Goal: Task Accomplishment & Management: Complete application form

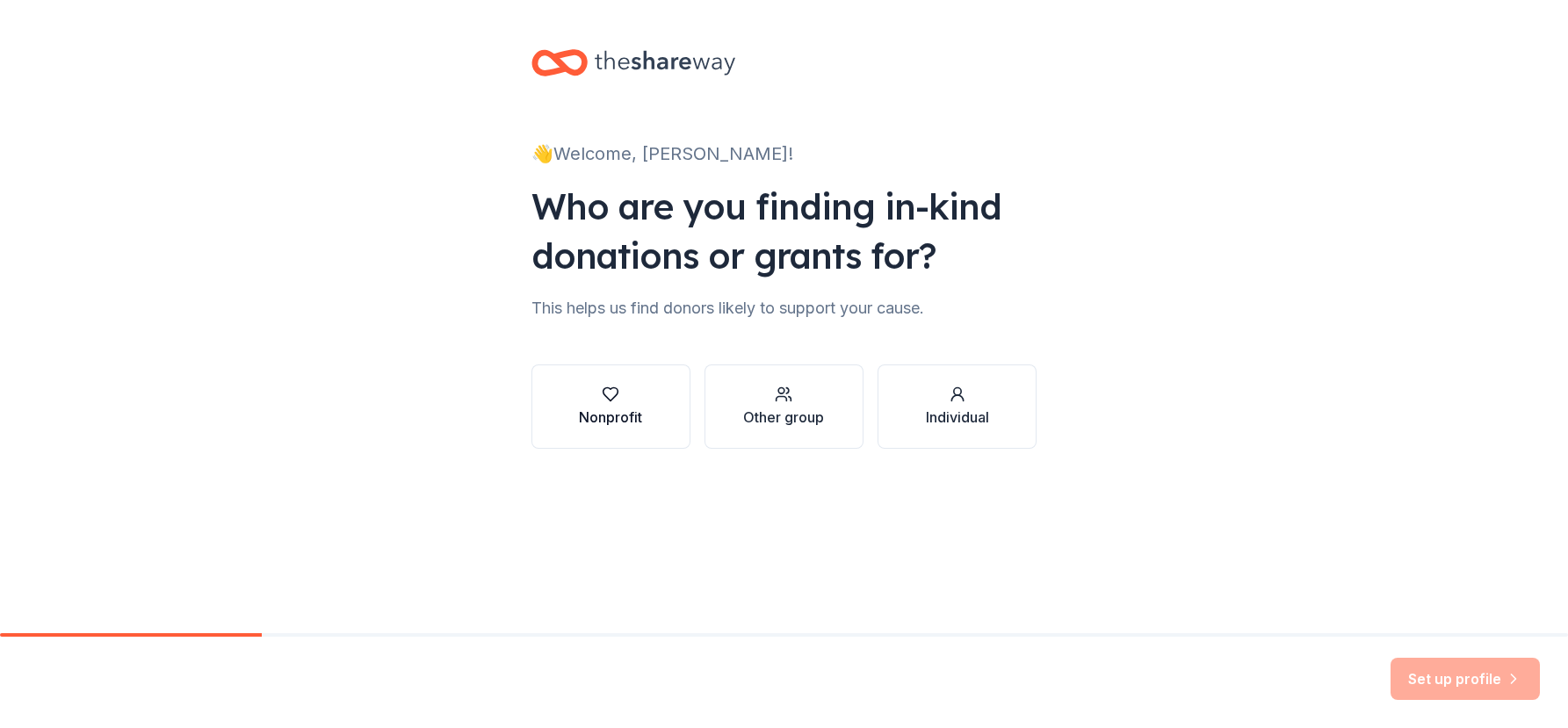
click at [634, 397] on div "button" at bounding box center [611, 394] width 64 height 17
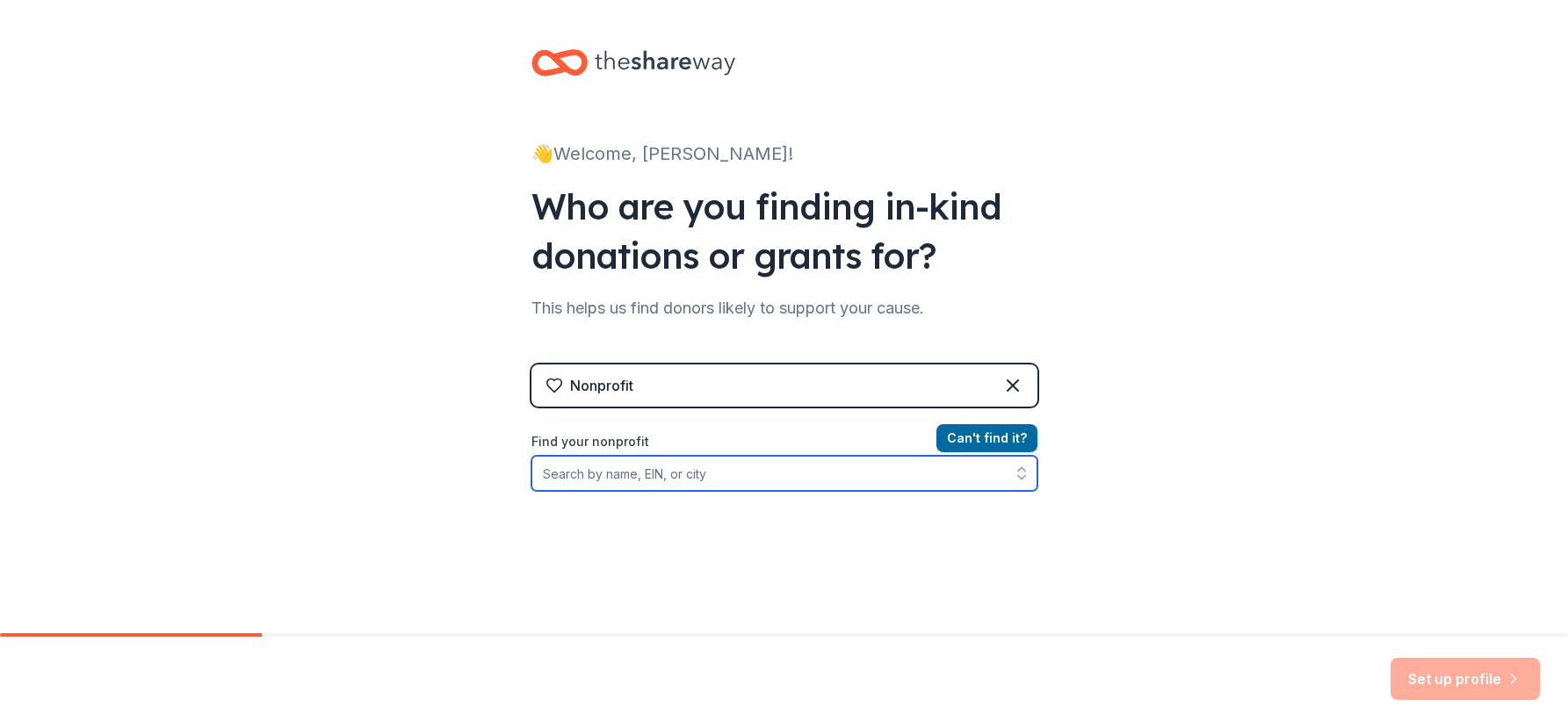
click at [722, 478] on input "Find your nonprofit" at bounding box center [784, 473] width 506 height 35
type input "ALS [GEOGRAPHIC_DATA][US_STATE]"
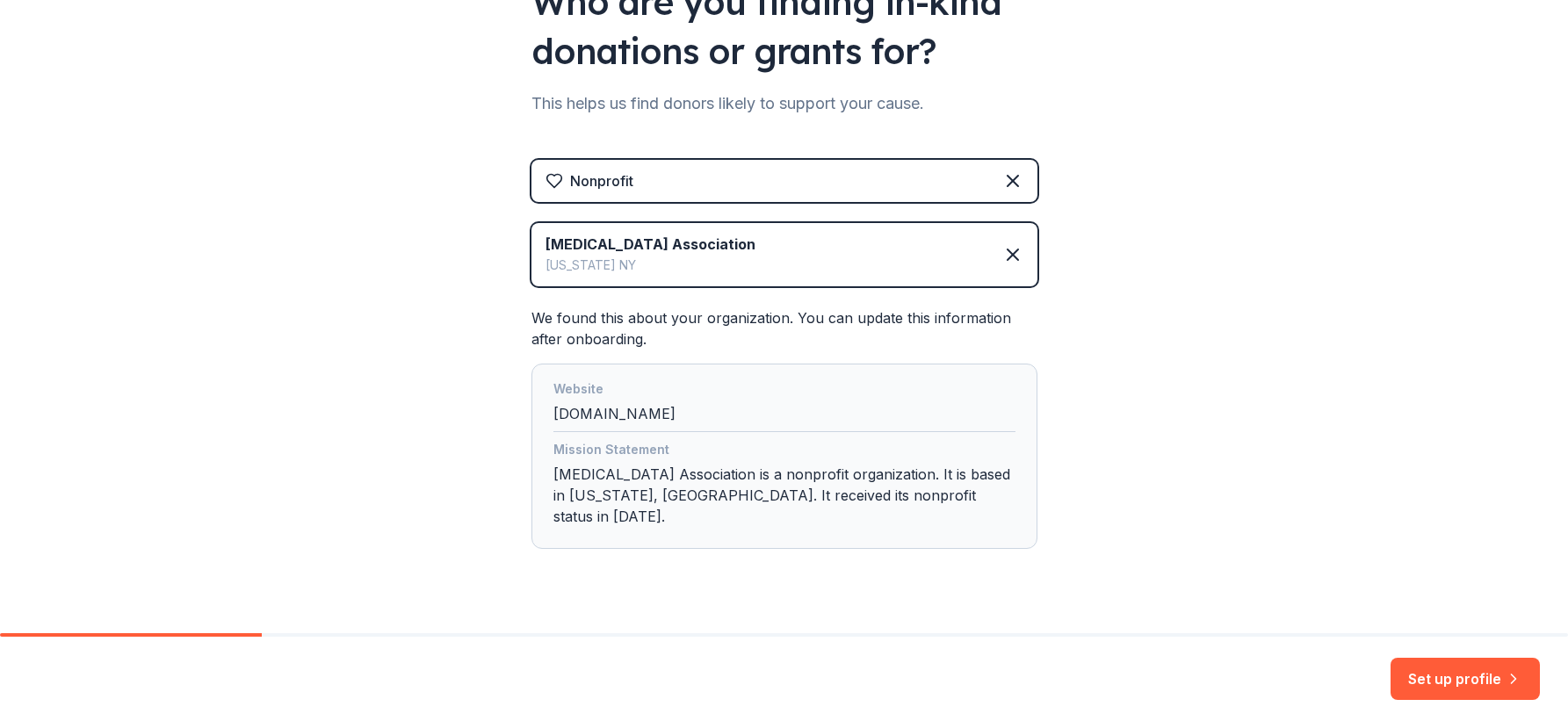
scroll to position [219, 0]
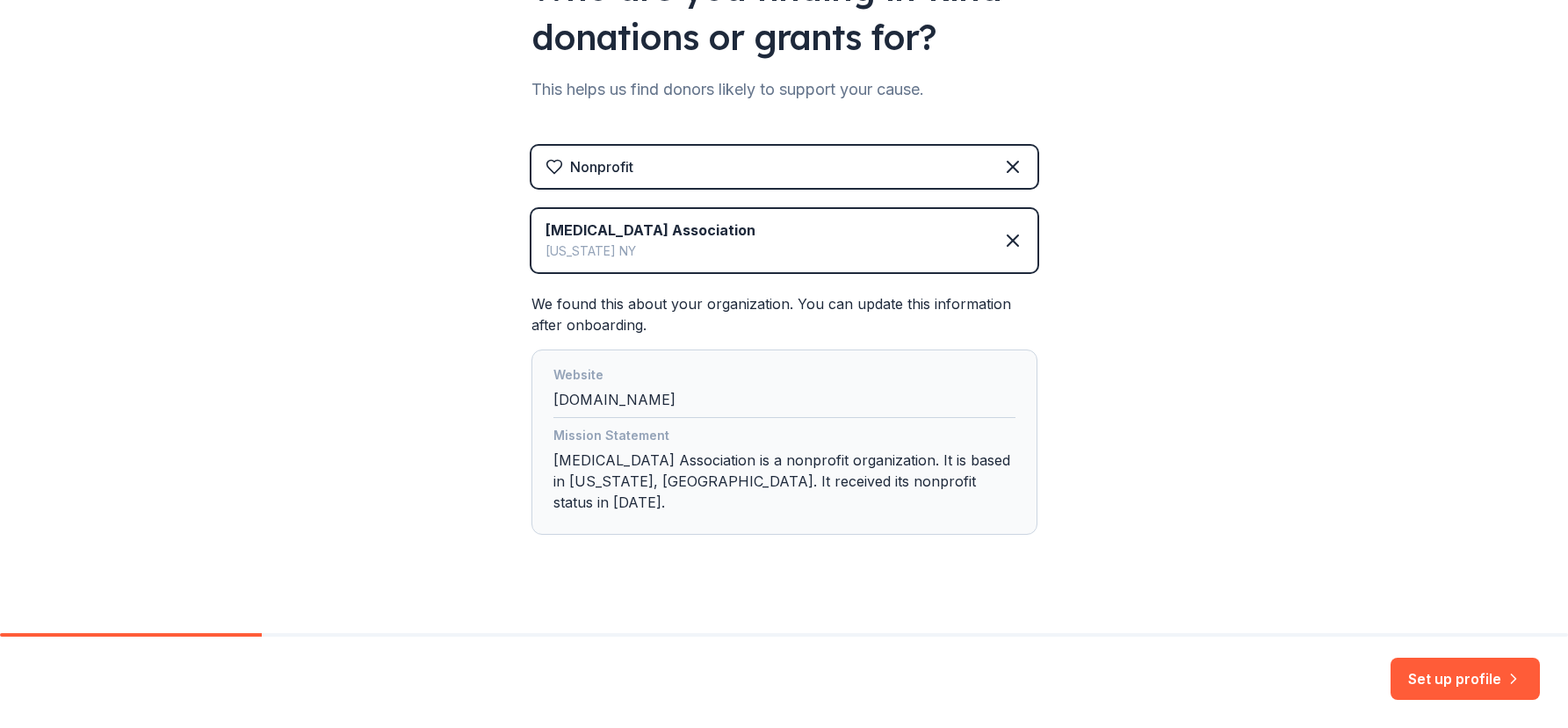
click at [923, 255] on div "[MEDICAL_DATA] Association [US_STATE] [GEOGRAPHIC_DATA]" at bounding box center [784, 241] width 506 height 64
click at [1002, 247] on icon at bounding box center [1013, 240] width 21 height 21
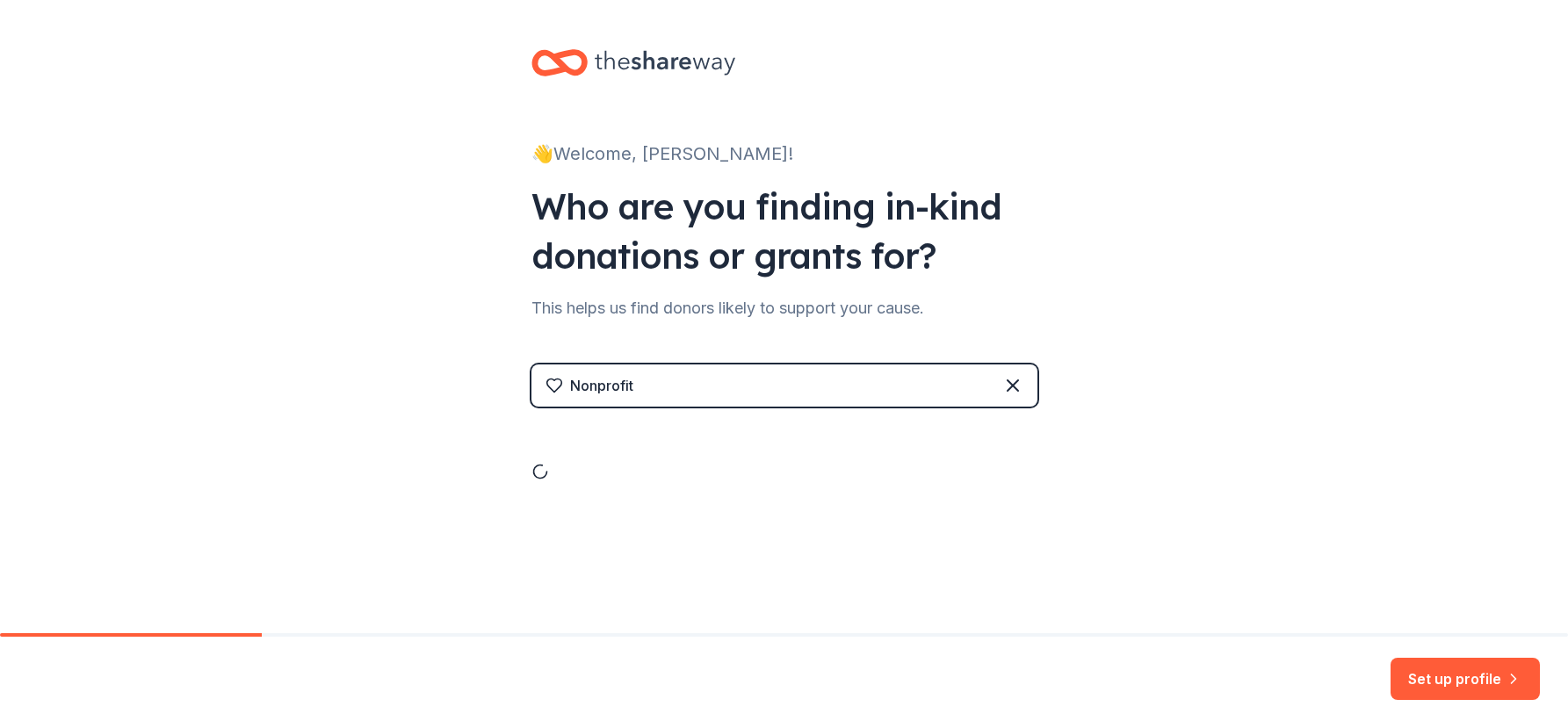
scroll to position [0, 0]
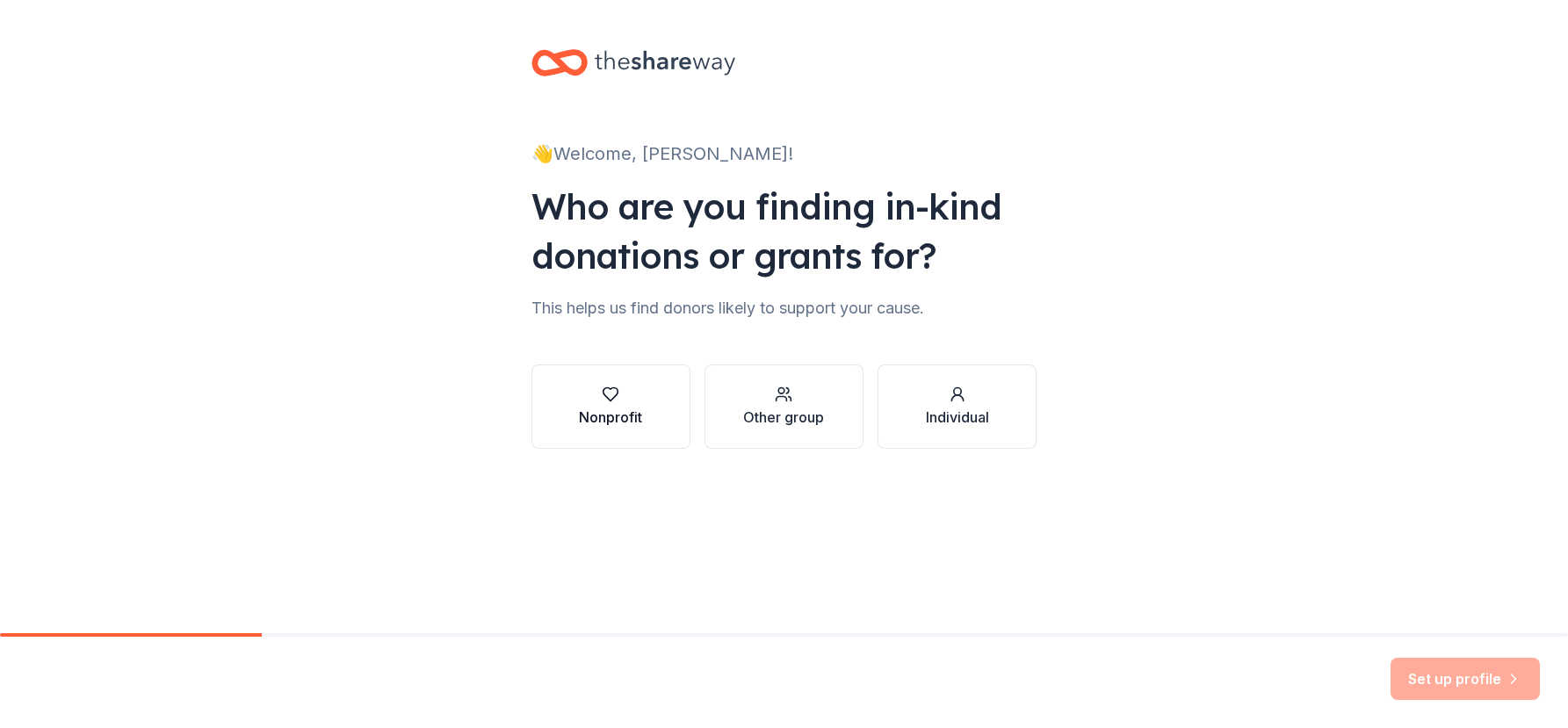
click at [617, 426] on div "Nonprofit" at bounding box center [611, 417] width 64 height 21
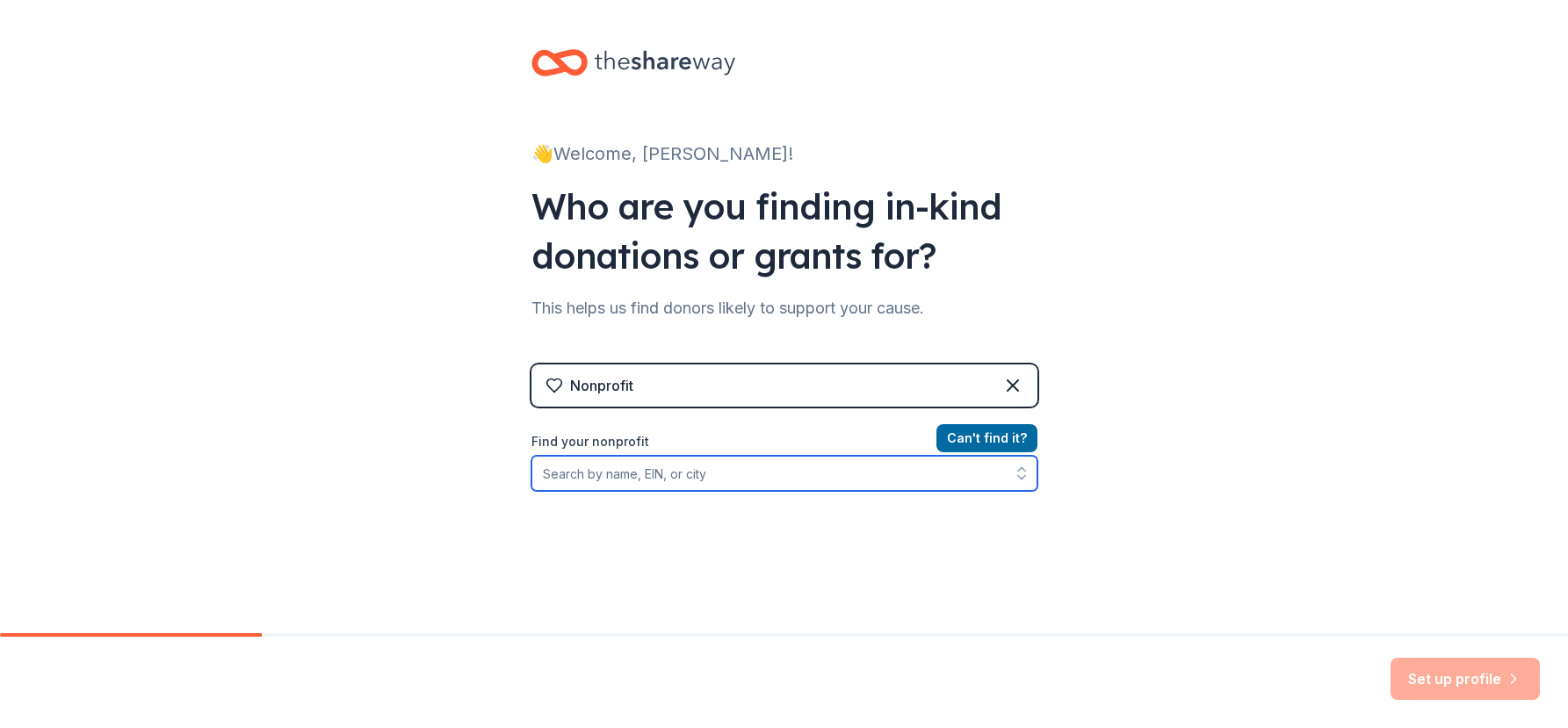
click at [704, 480] on input "Find your nonprofit" at bounding box center [784, 473] width 506 height 35
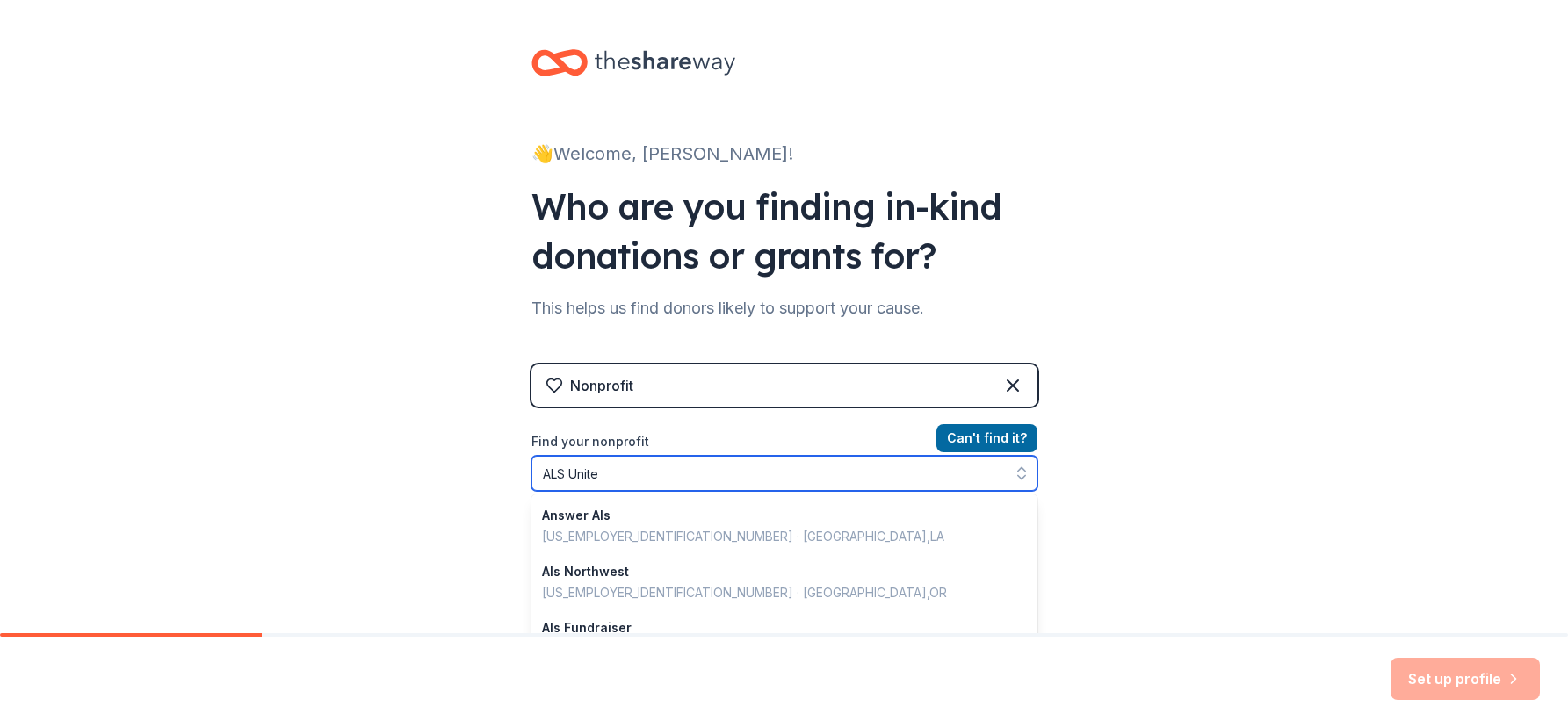
type input "ALS United"
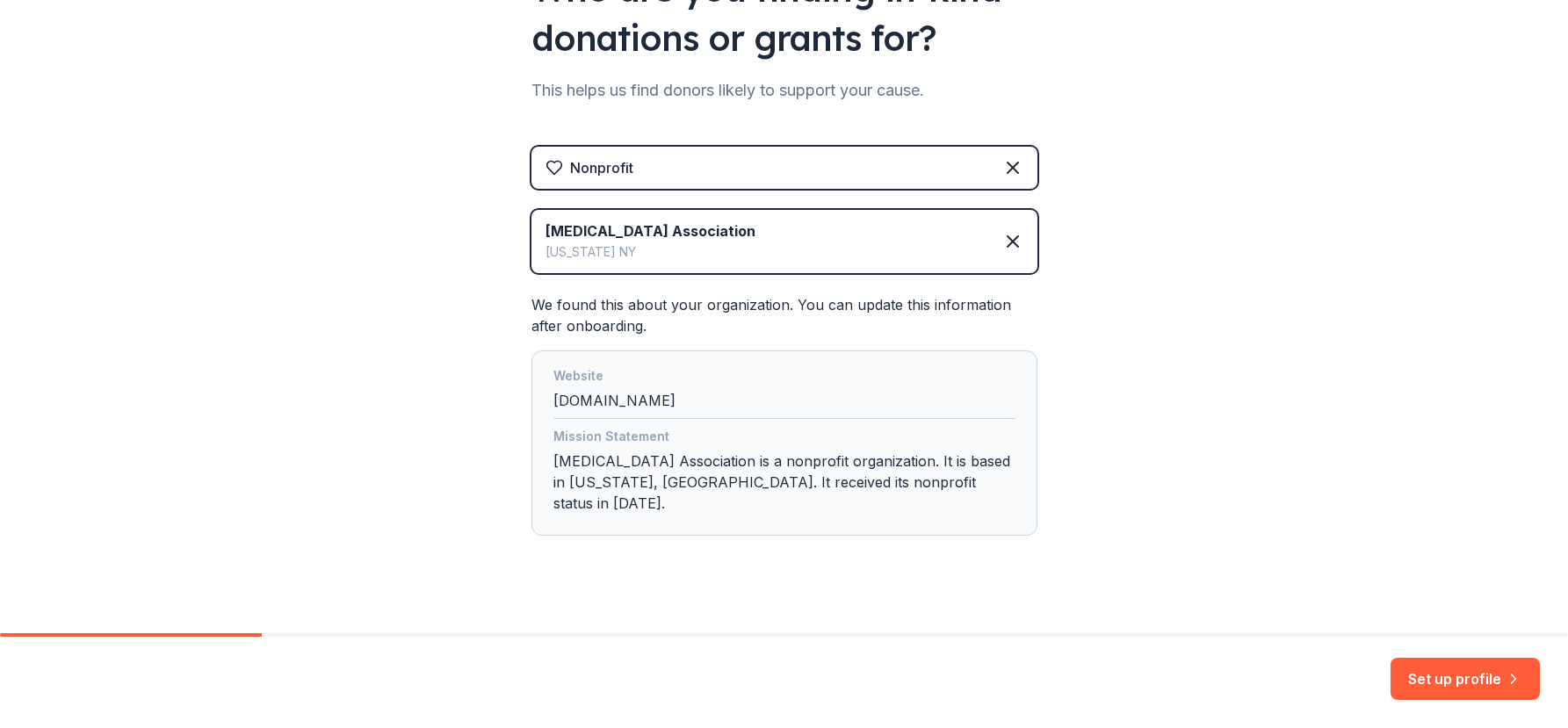
scroll to position [219, 0]
click at [585, 399] on div "Website [DOMAIN_NAME]" at bounding box center [784, 391] width 462 height 53
drag, startPoint x: 594, startPoint y: 403, endPoint x: 564, endPoint y: 400, distance: 30.1
click at [564, 400] on div "Website [DOMAIN_NAME]" at bounding box center [784, 391] width 462 height 53
click at [1494, 683] on button "Set up profile" at bounding box center [1465, 679] width 150 height 42
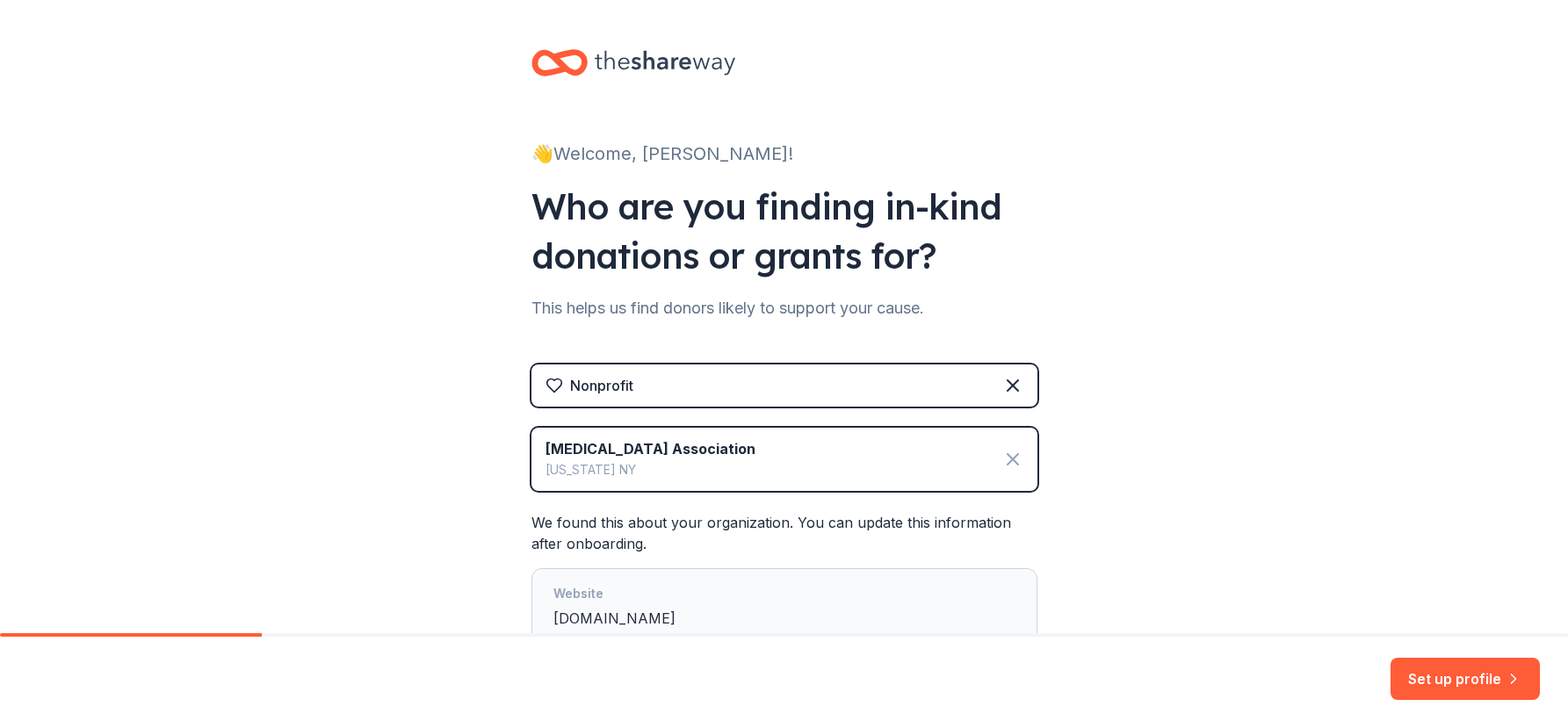
click at [1003, 460] on icon at bounding box center [1013, 460] width 21 height 21
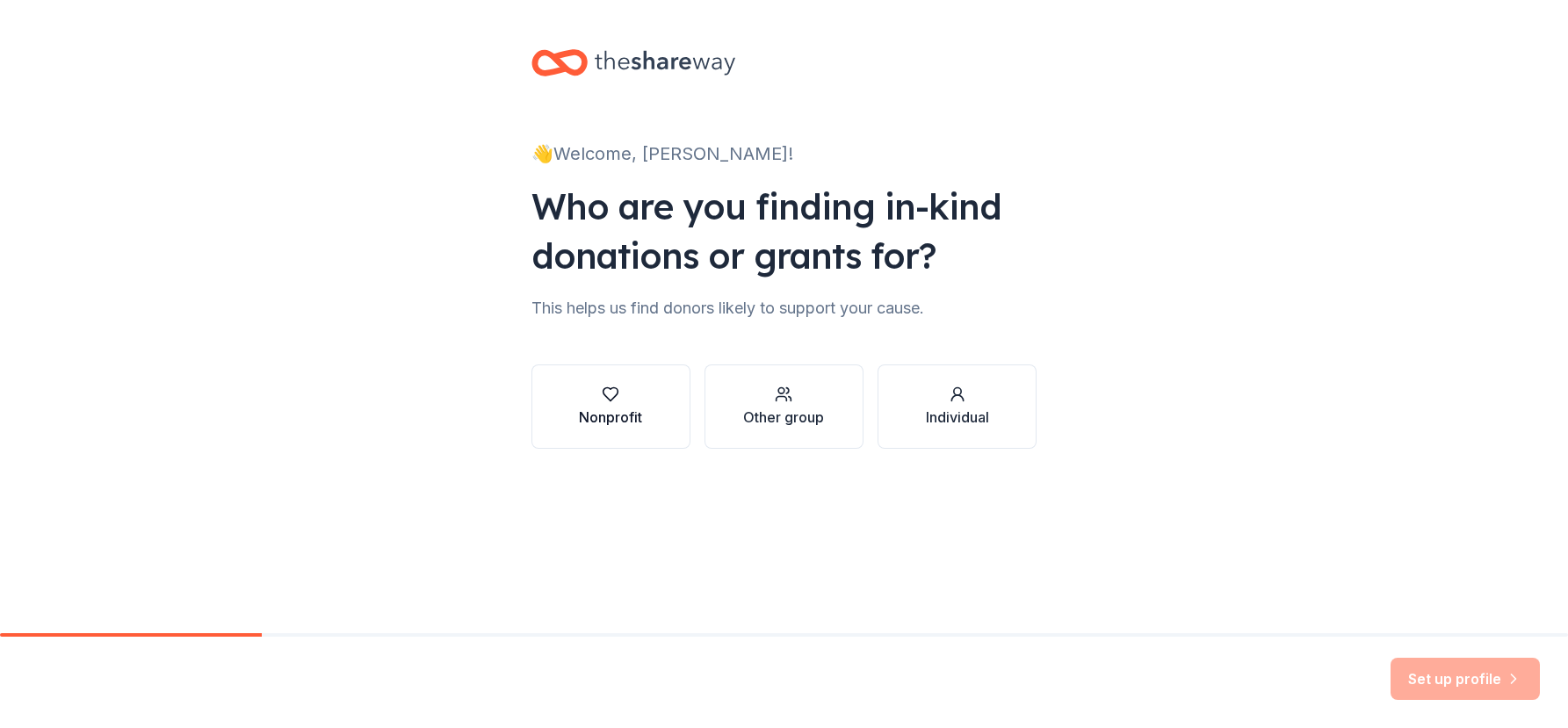
click at [599, 396] on div "button" at bounding box center [611, 394] width 64 height 17
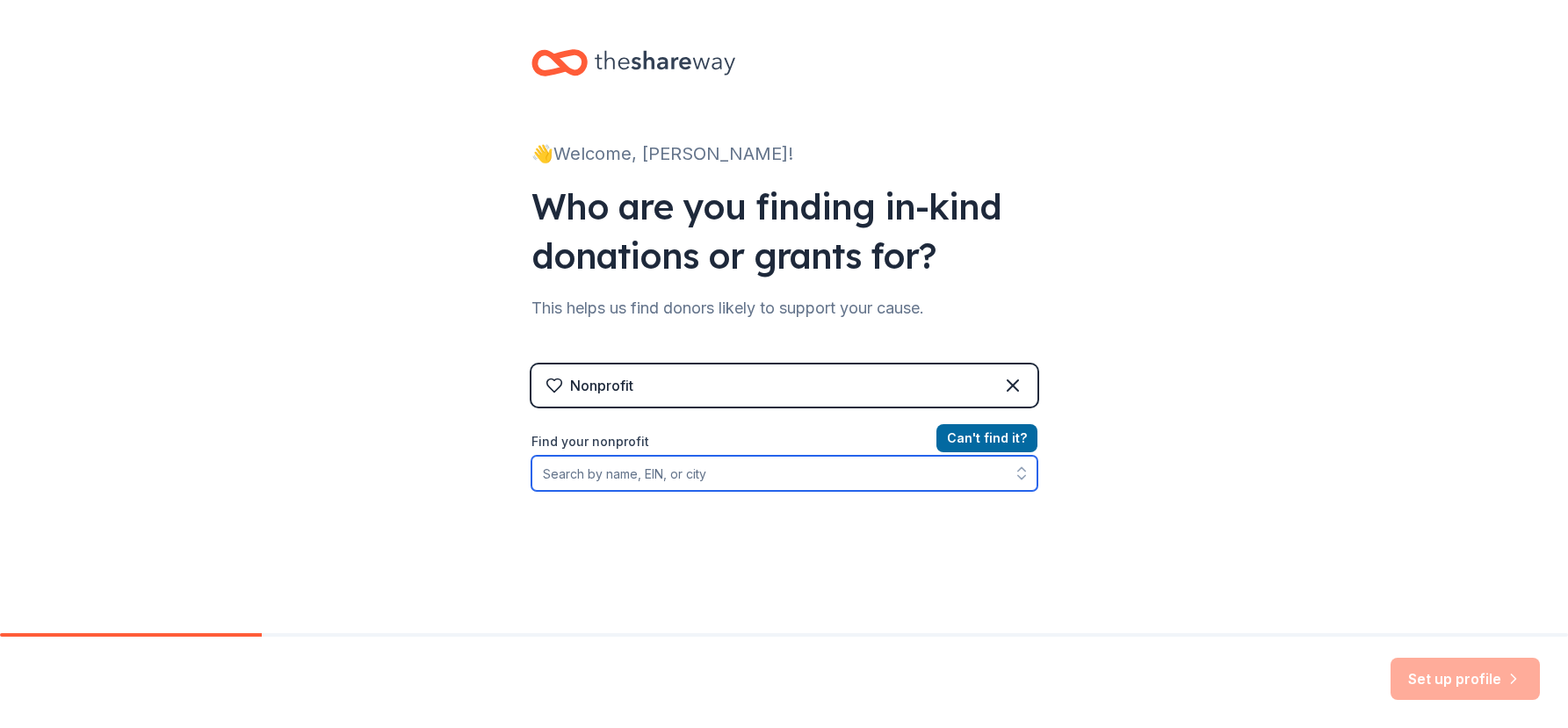
click at [749, 468] on input "Find your nonprofit" at bounding box center [784, 473] width 506 height 35
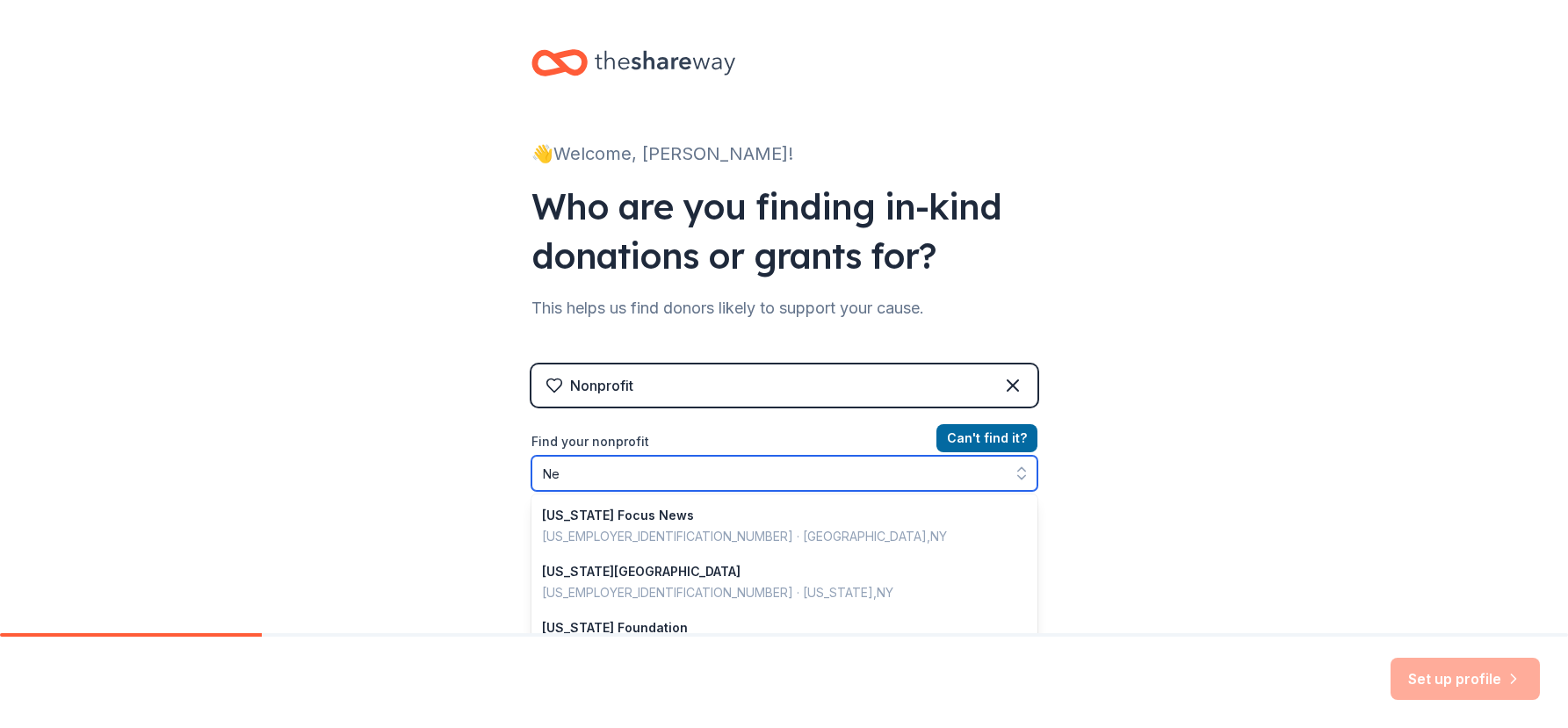
type input "N"
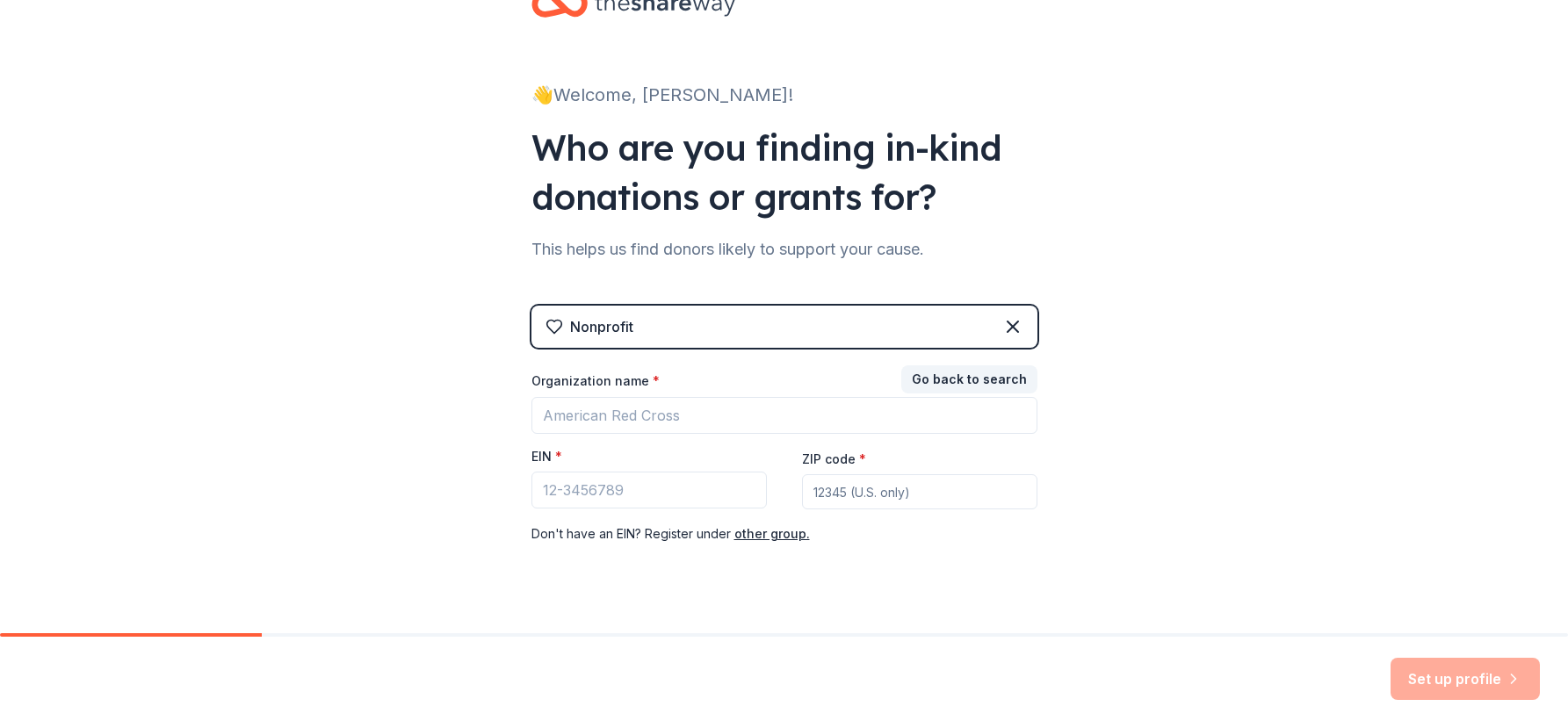
scroll to position [90, 0]
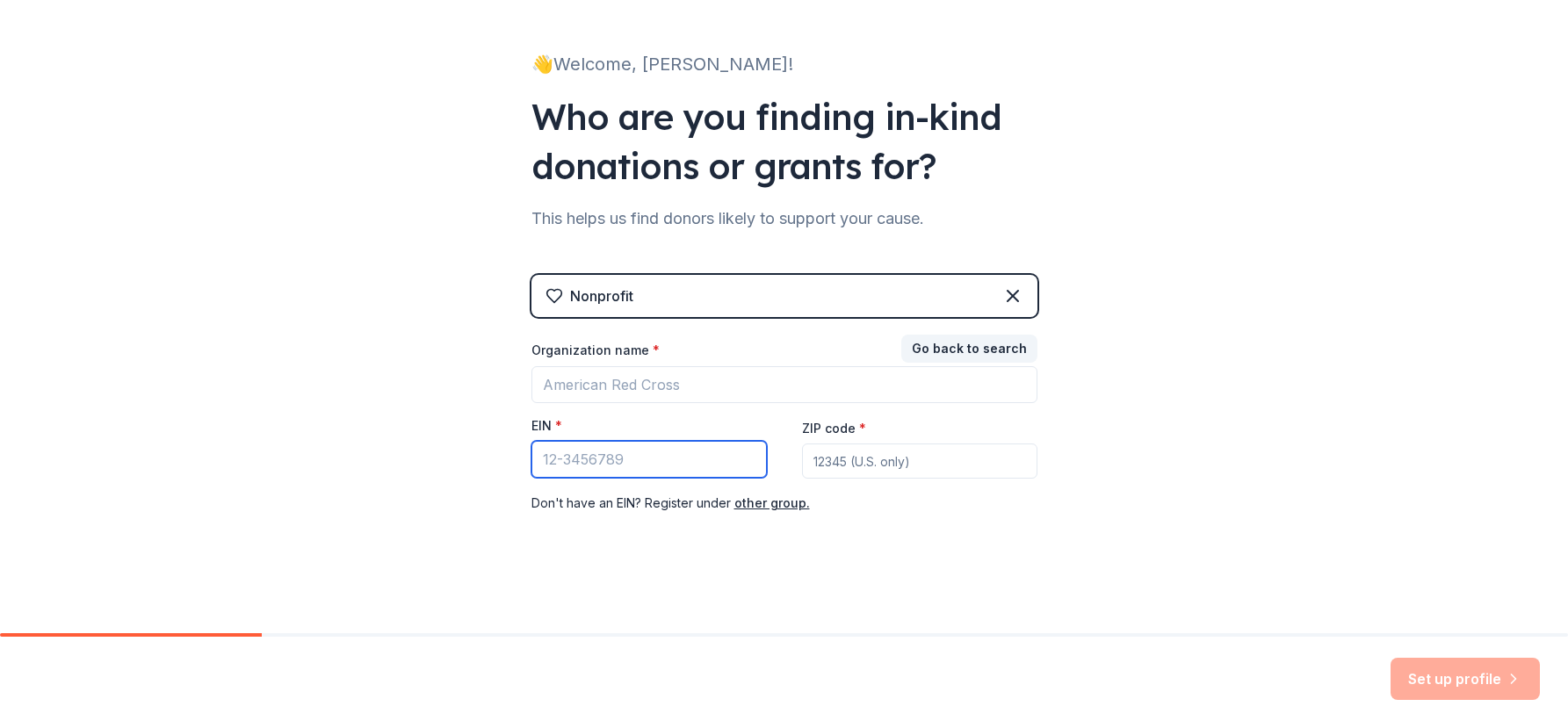
click at [624, 465] on input "EIN *" at bounding box center [649, 460] width 236 height 37
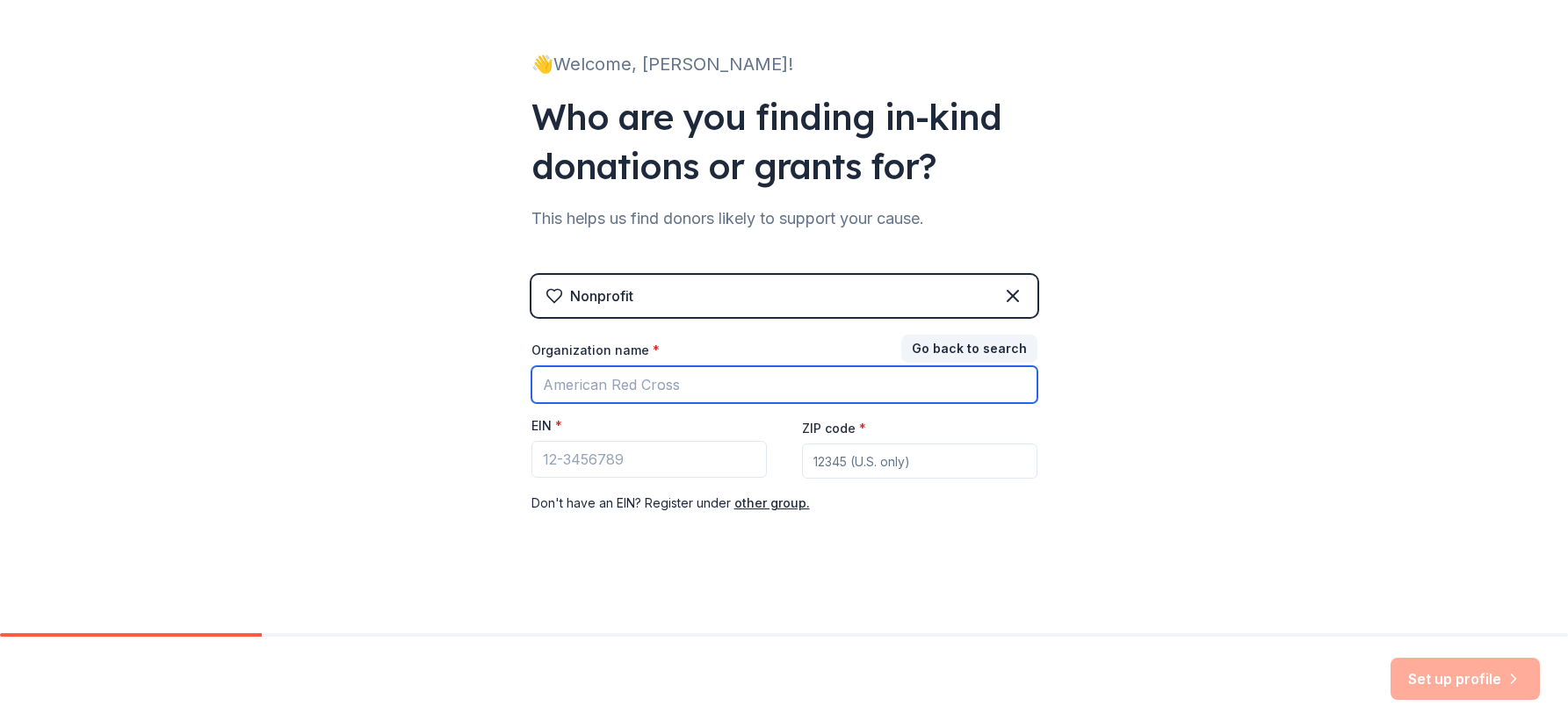
click at [658, 384] on input "Organization name *" at bounding box center [784, 384] width 506 height 37
type input "ALS [GEOGRAPHIC_DATA][US_STATE]"
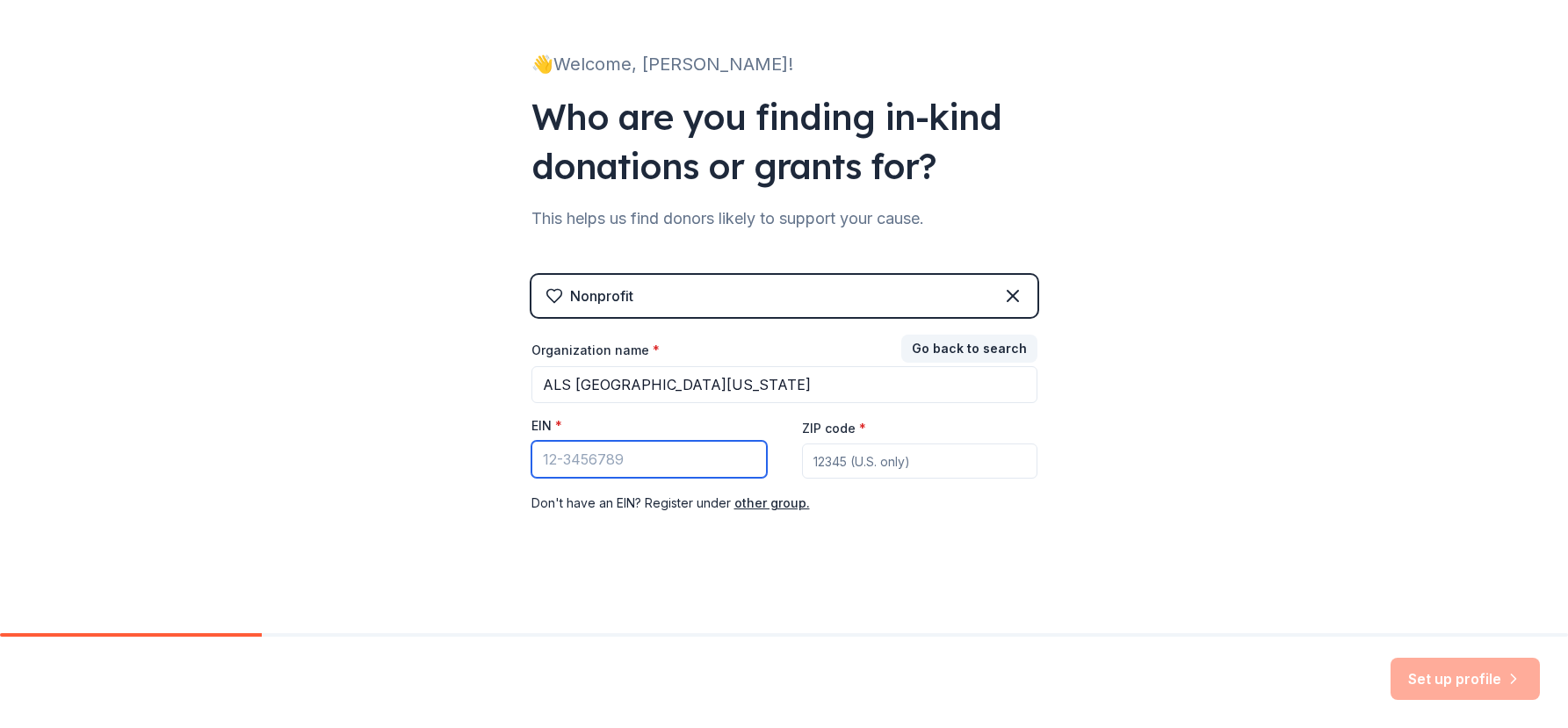
click at [619, 451] on input "EIN *" at bounding box center [649, 460] width 236 height 37
type input "[US_EMPLOYER_IDENTIFICATION_NUMBER]"
click at [843, 454] on input "ZIP code *" at bounding box center [920, 461] width 236 height 35
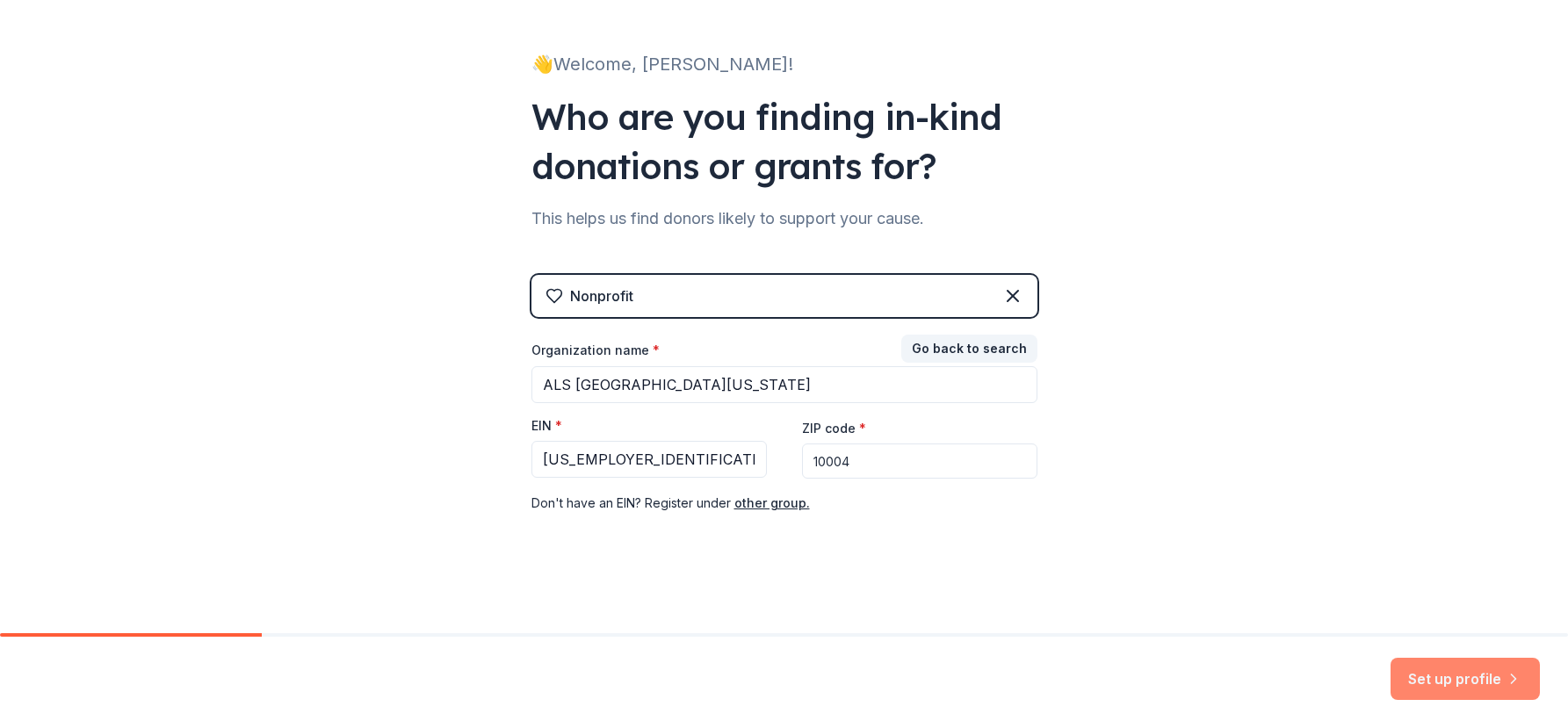
type input "10004"
click at [1416, 677] on button "Set up profile" at bounding box center [1465, 679] width 150 height 42
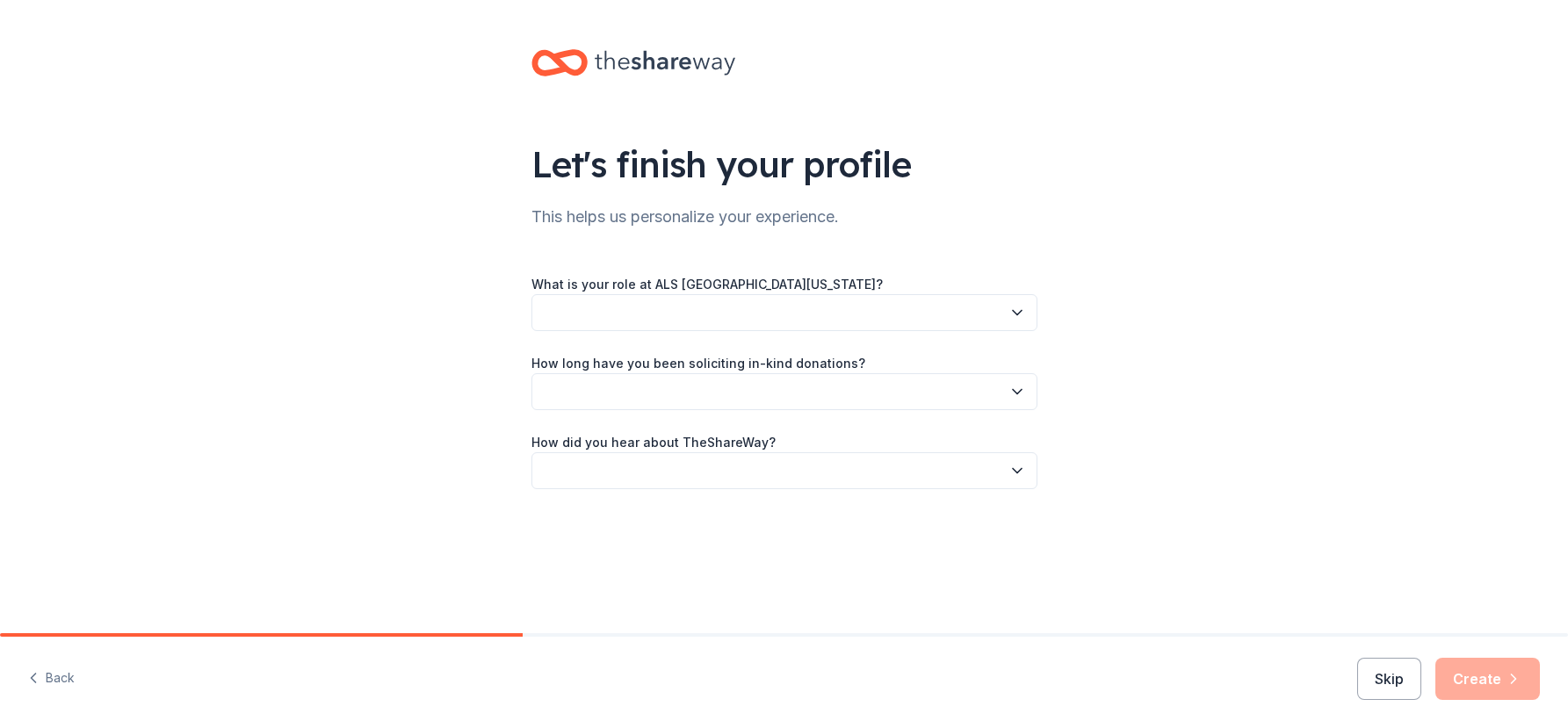
click at [920, 318] on button "button" at bounding box center [784, 313] width 506 height 37
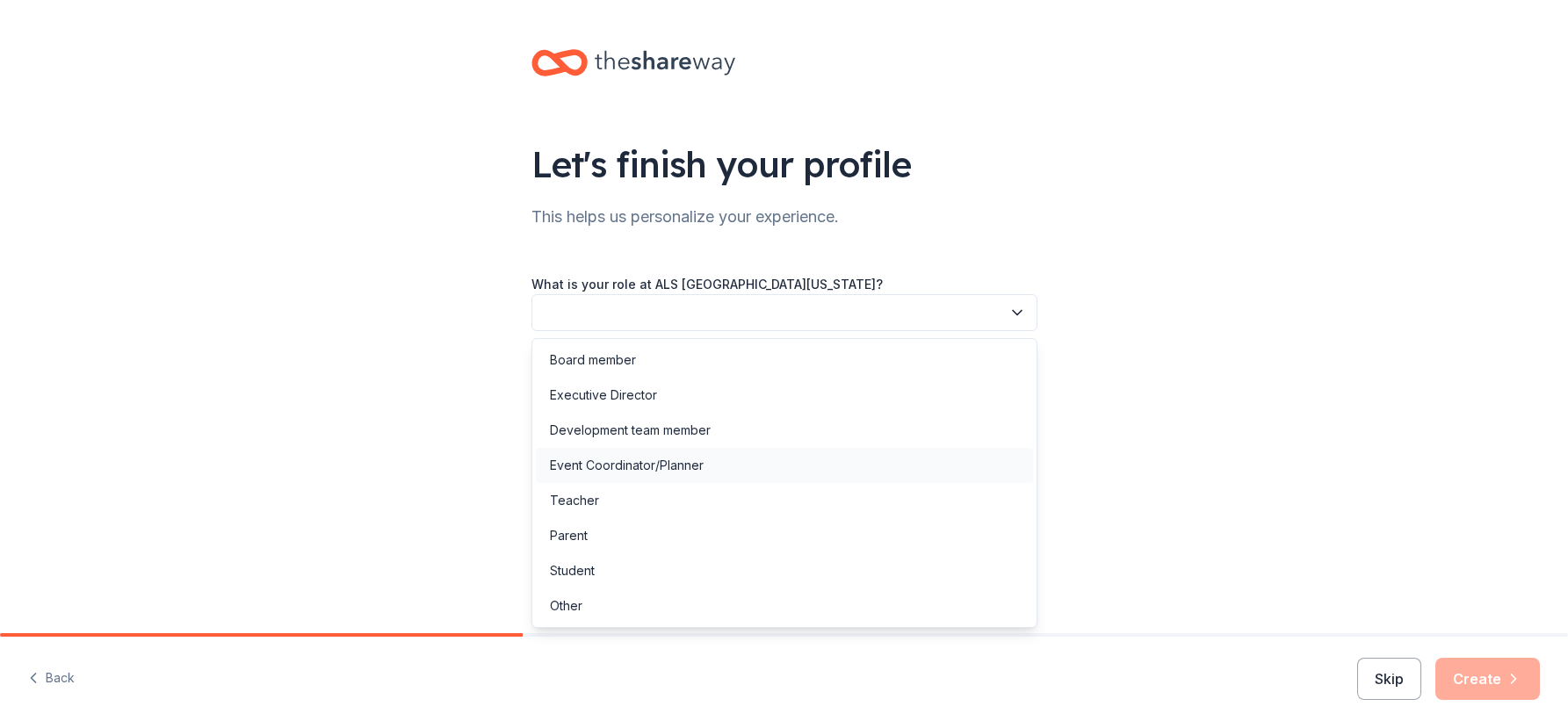
click at [737, 469] on div "Event Coordinator/Planner" at bounding box center [784, 465] width 497 height 35
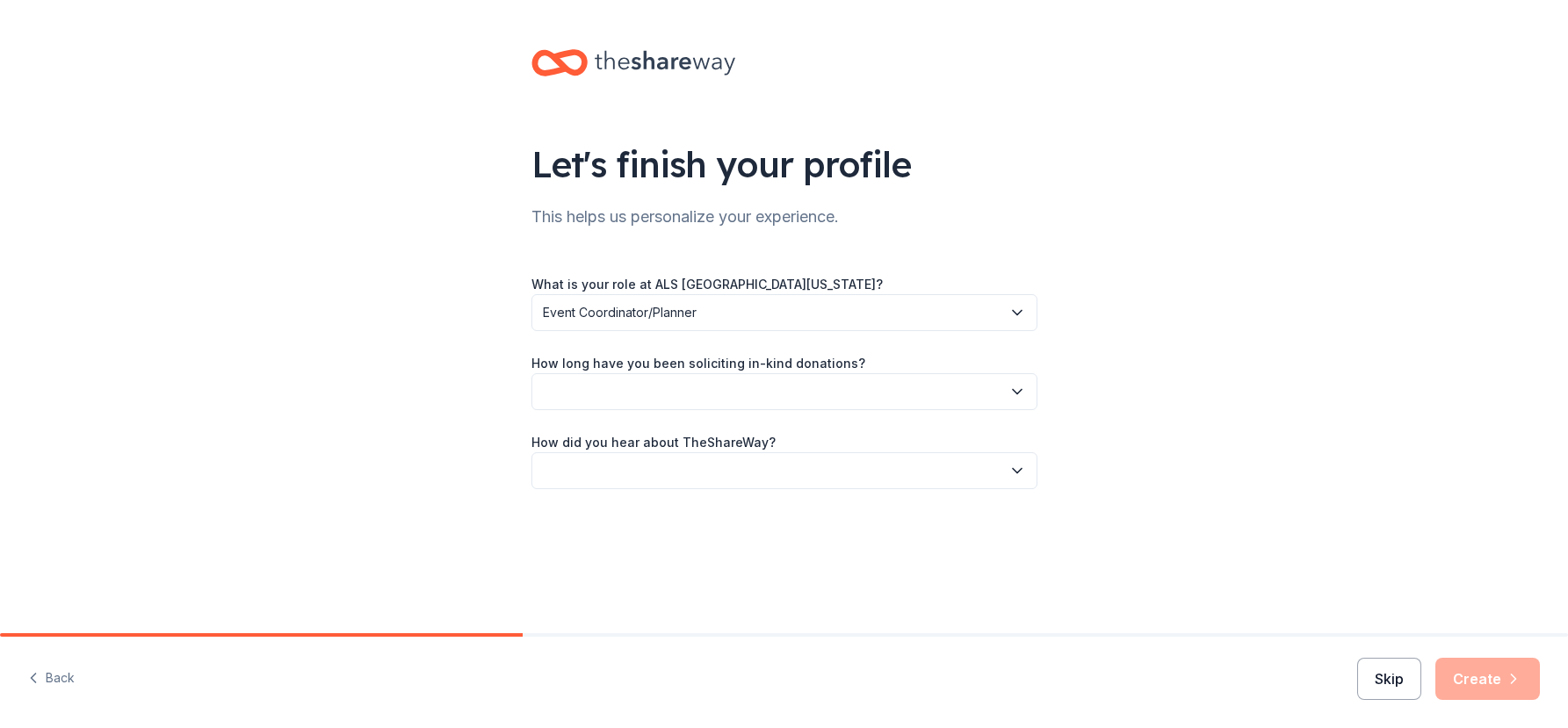
click at [1388, 673] on button "Skip" at bounding box center [1389, 679] width 64 height 42
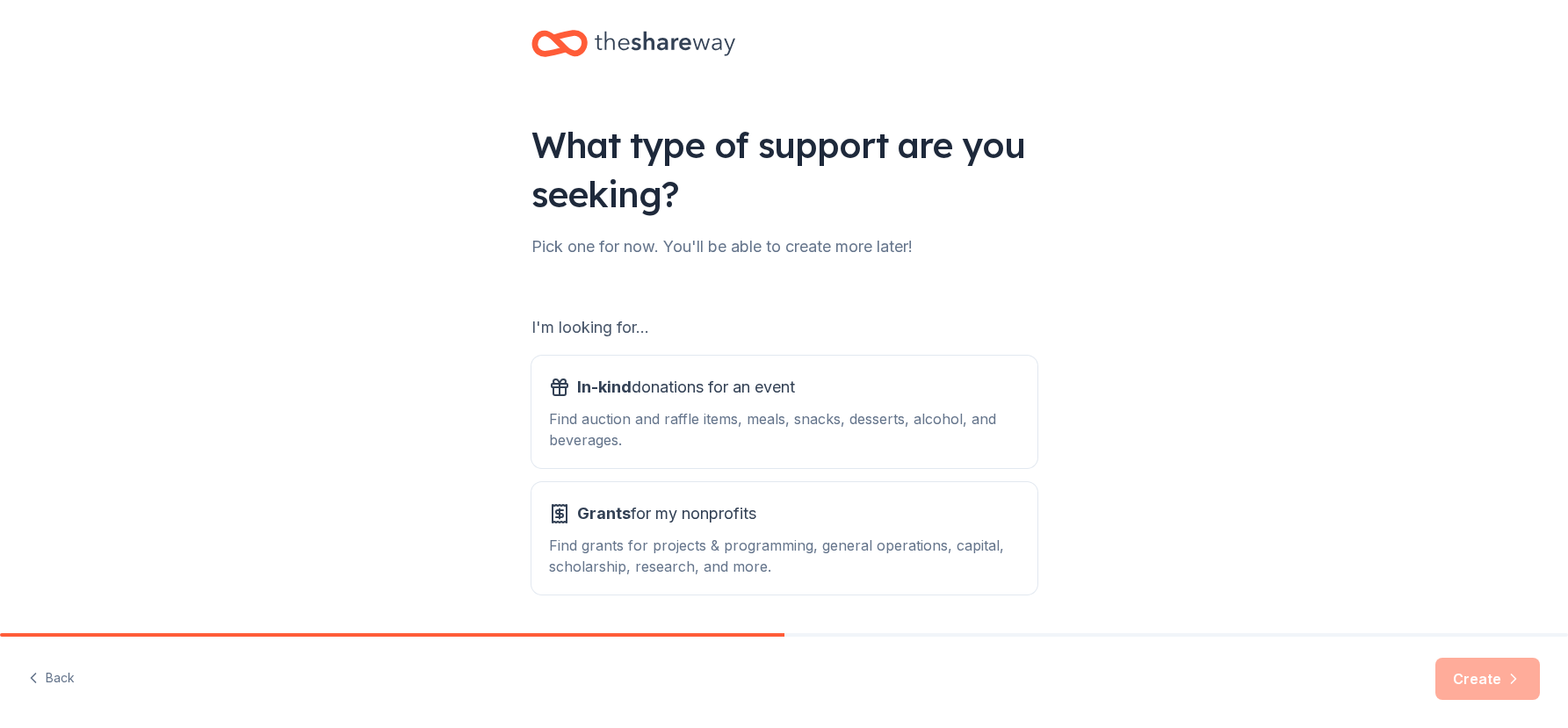
scroll to position [75, 0]
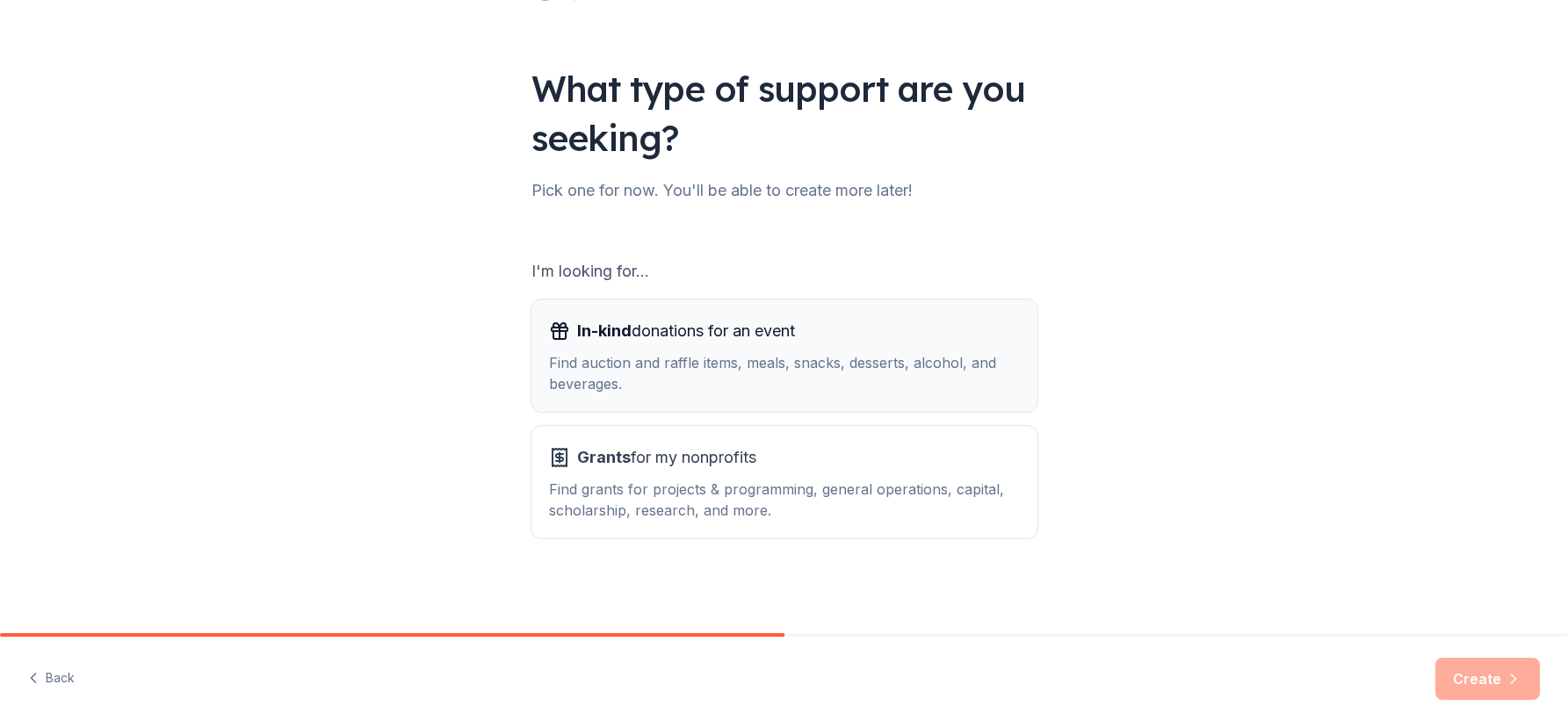
click at [884, 371] on div "Find auction and raffle items, meals, snacks, desserts, alcohol, and beverages." at bounding box center [785, 374] width 471 height 42
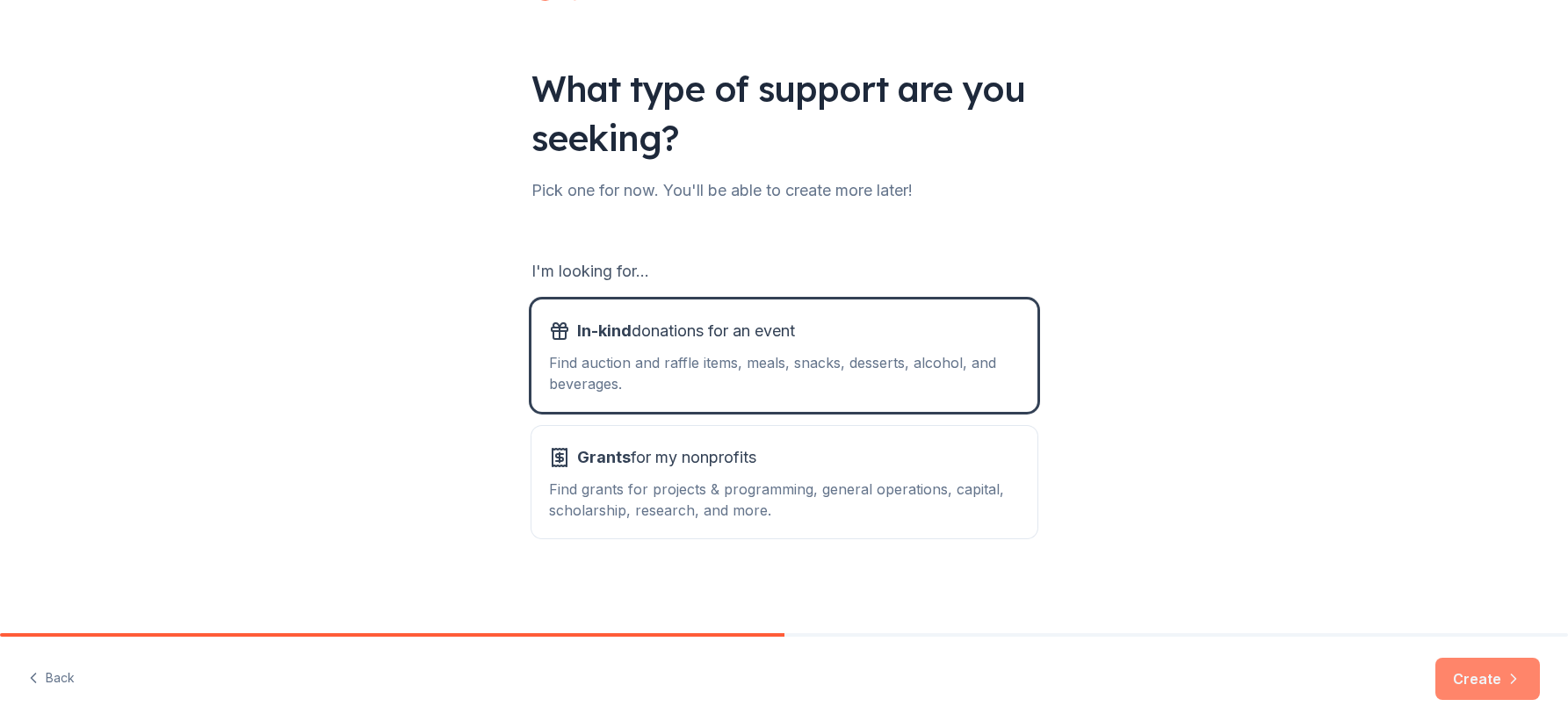
click at [1451, 676] on button "Create" at bounding box center [1488, 679] width 104 height 42
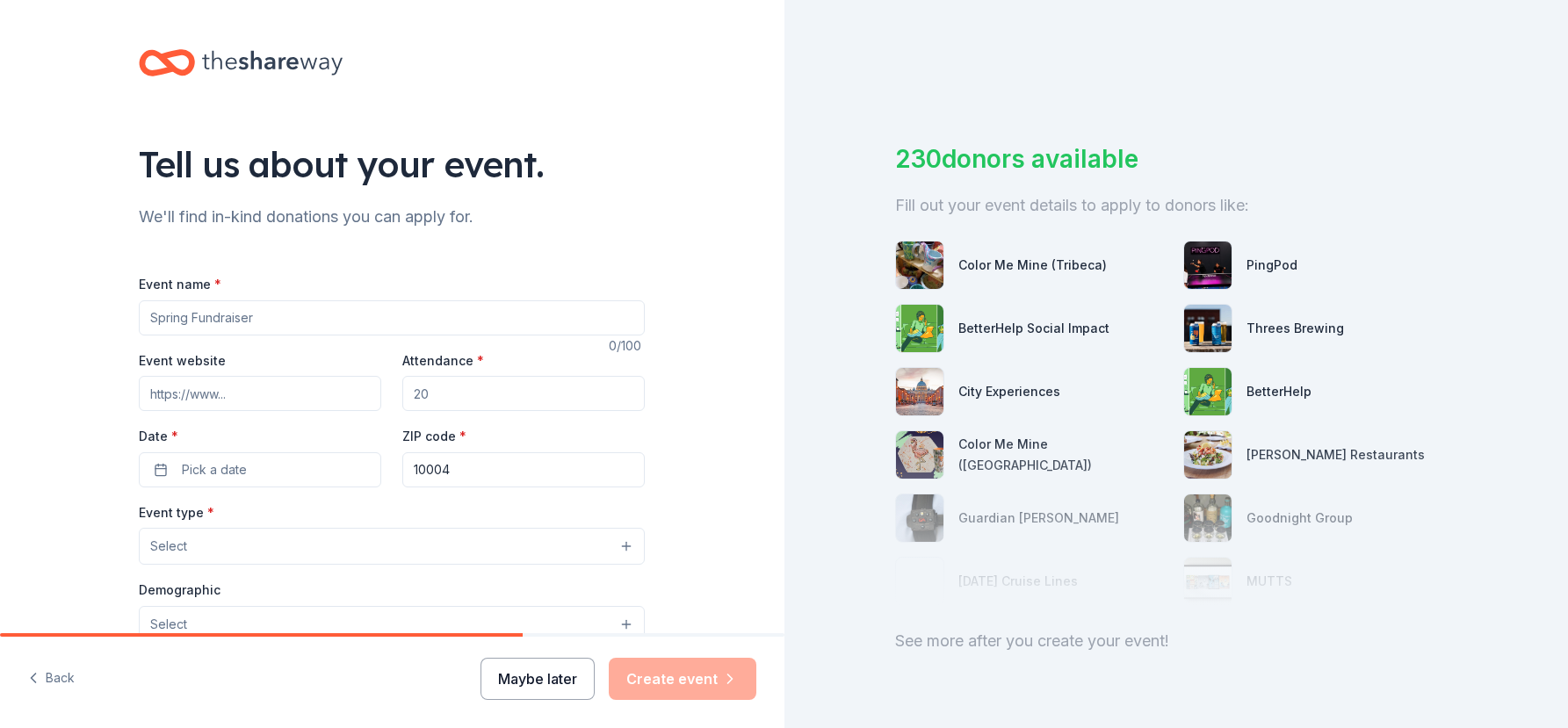
click at [576, 675] on button "Maybe later" at bounding box center [538, 679] width 114 height 42
click at [537, 667] on button "Maybe later" at bounding box center [538, 679] width 114 height 42
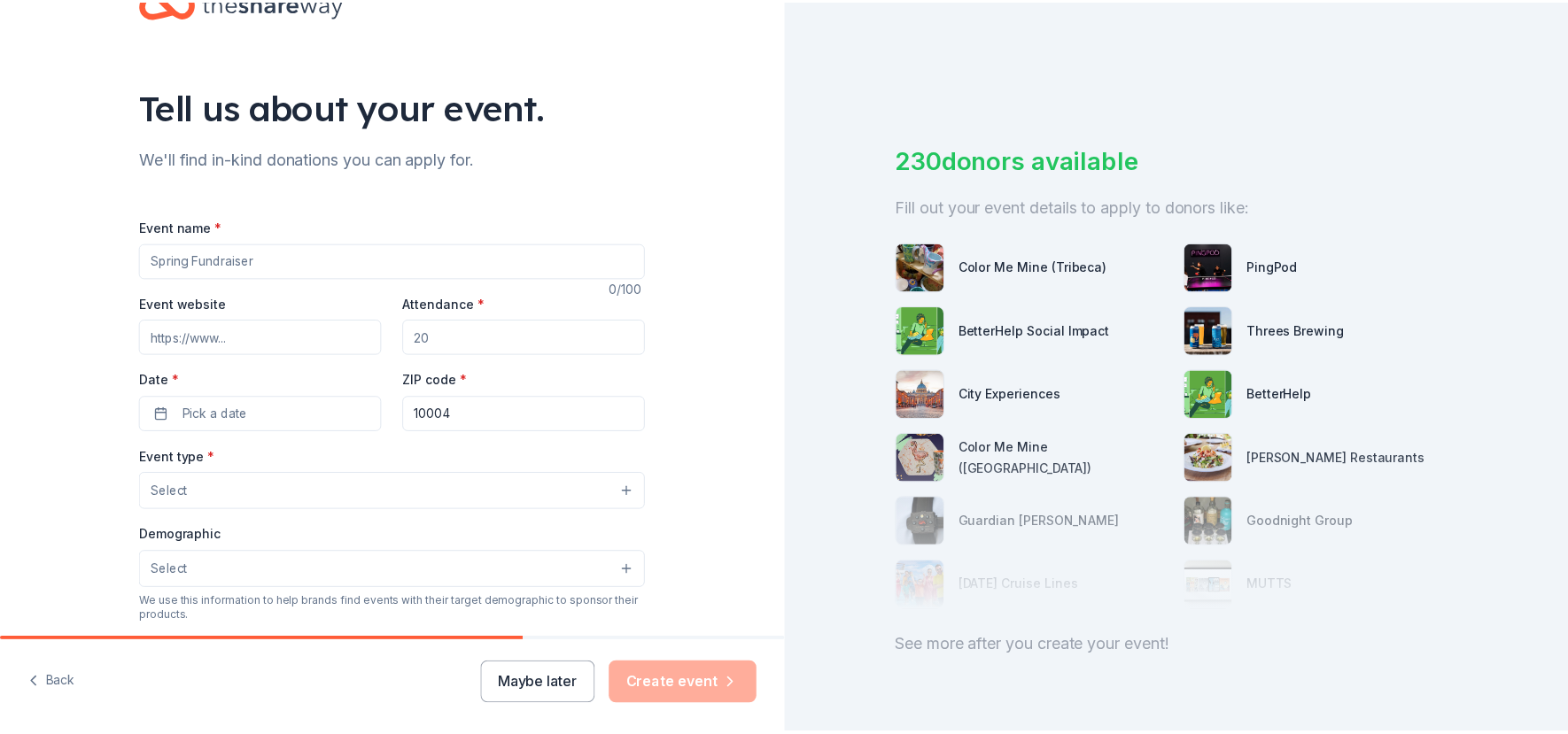
scroll to position [89, 0]
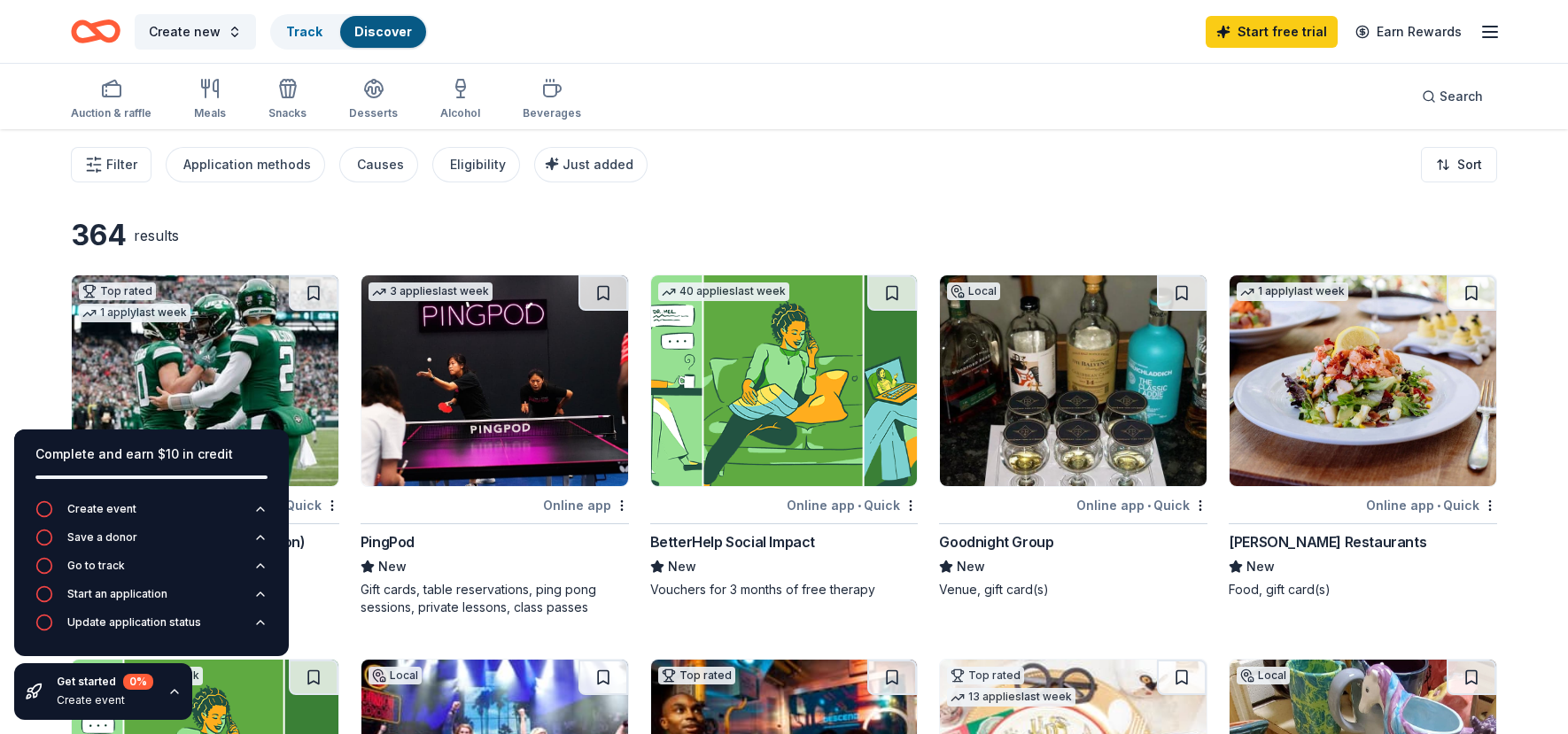
click at [354, 221] on div "364 results" at bounding box center [350, 236] width 558 height 35
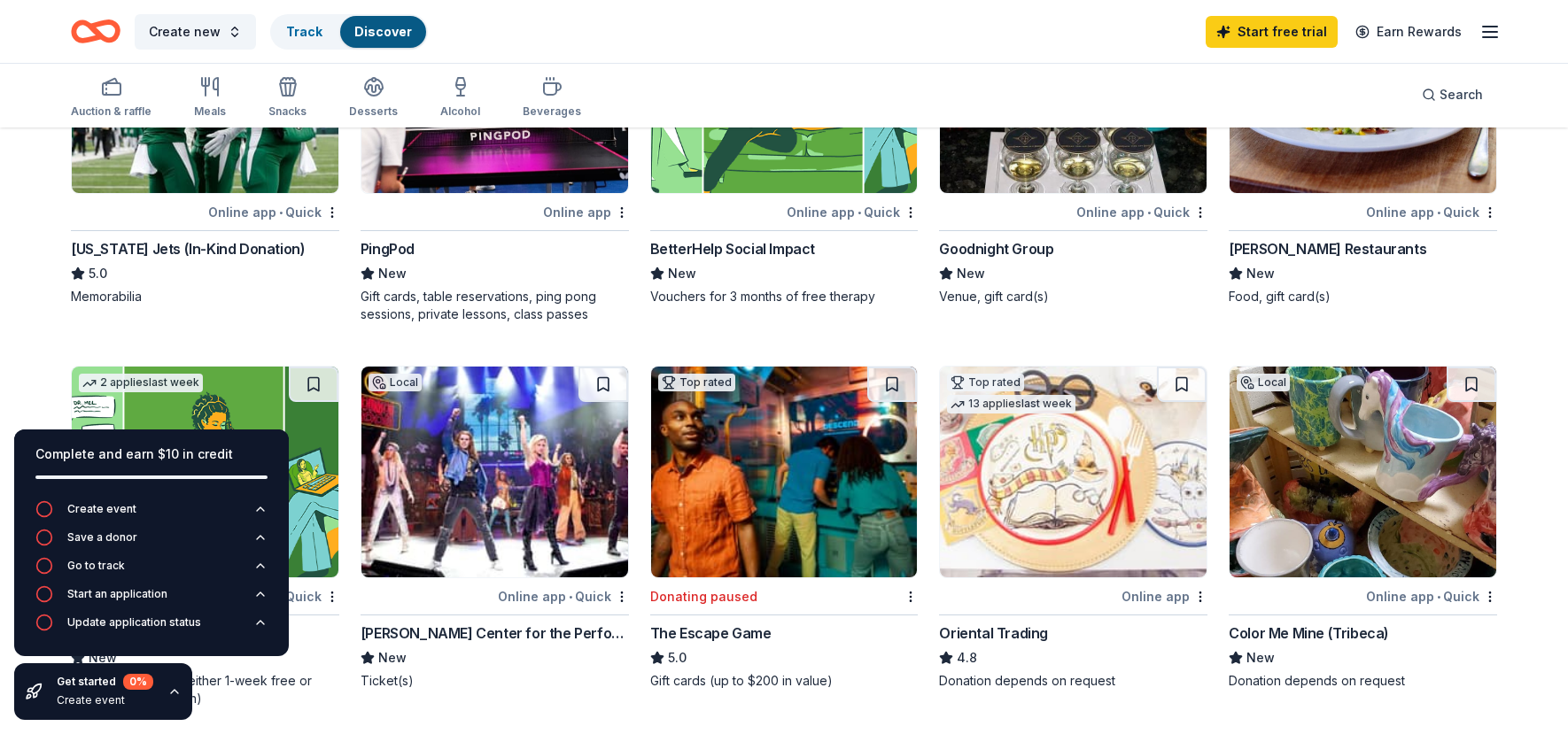
scroll to position [177, 0]
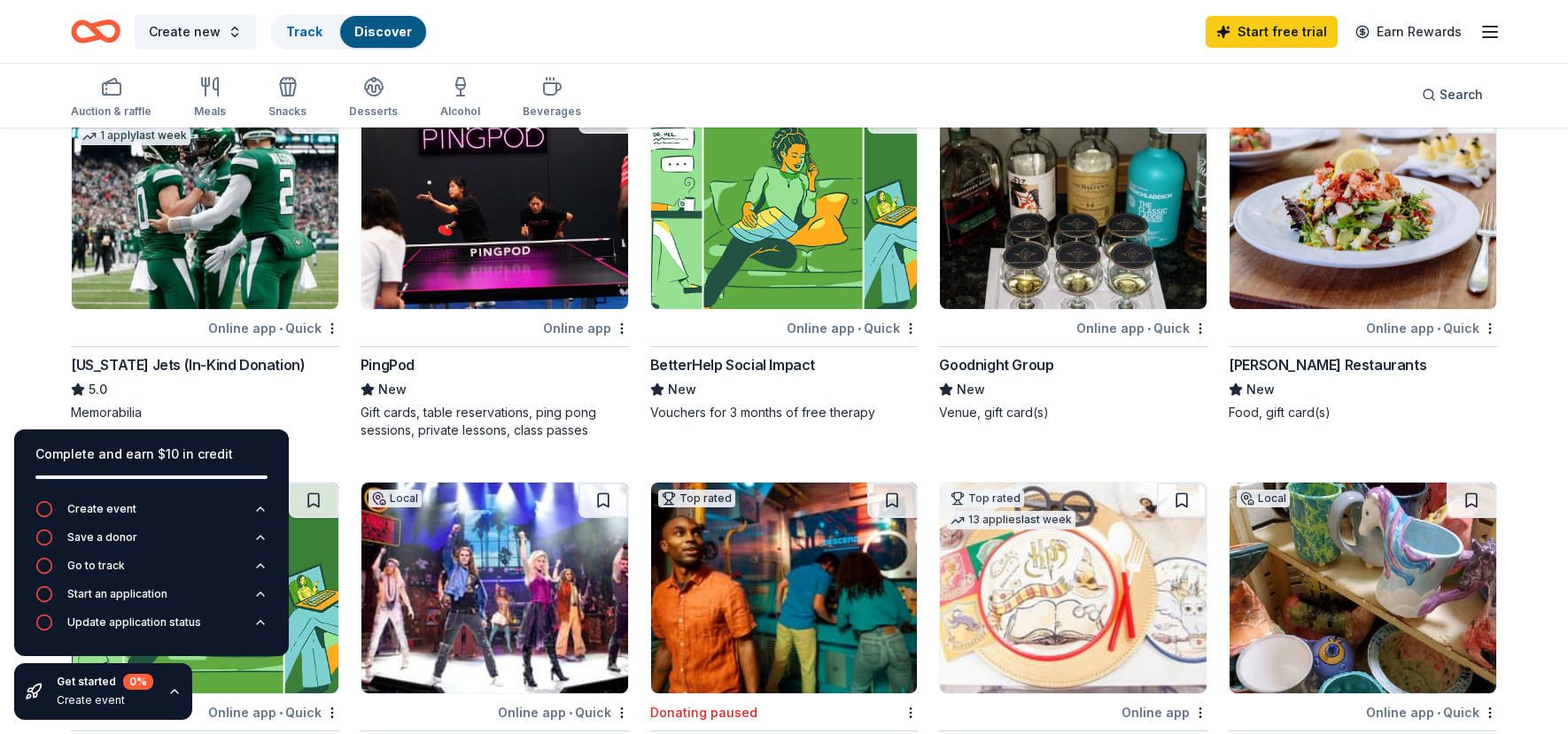
click at [54, 69] on div "Auction & raffle Meals Snacks Desserts Alcohol Beverages Search" at bounding box center [784, 94] width 1568 height 65
